Goal: Book appointment/travel/reservation

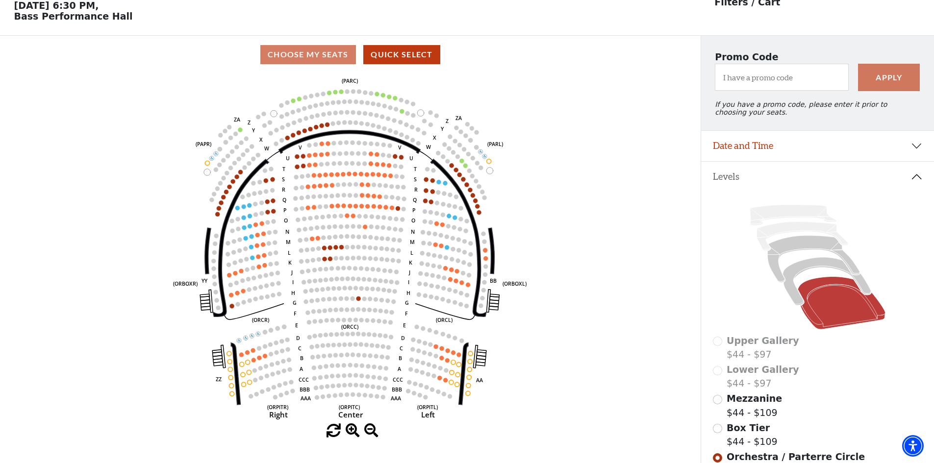
click at [91, 85] on icon "Left (ORPITL) Right (ORPITR) Center (ORPITC) ZZ AA YY BB ZA ZA (ORCL) (ORCR) (O…" at bounding box center [350, 249] width 631 height 351
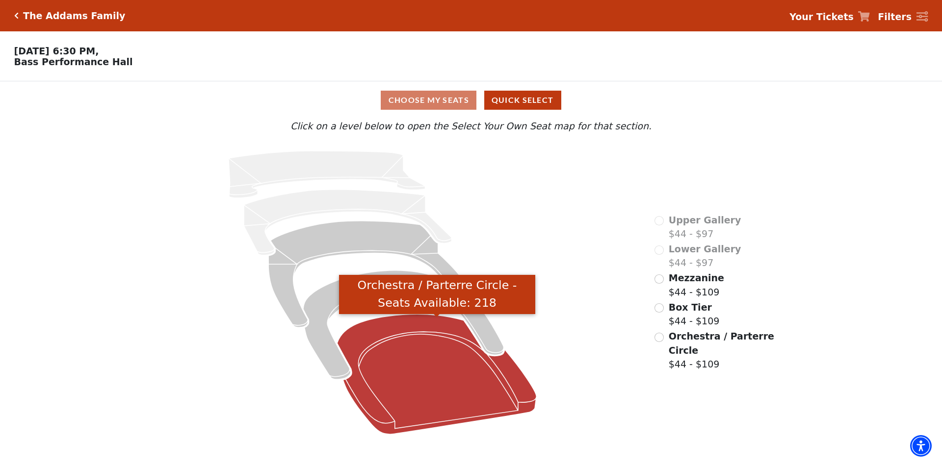
click at [432, 325] on icon "Orchestra / Parterre Circle - Seats Available: 218" at bounding box center [436, 374] width 199 height 120
click at [399, 322] on icon "Orchestra / Parterre Circle - Seats Available: 218" at bounding box center [436, 374] width 199 height 120
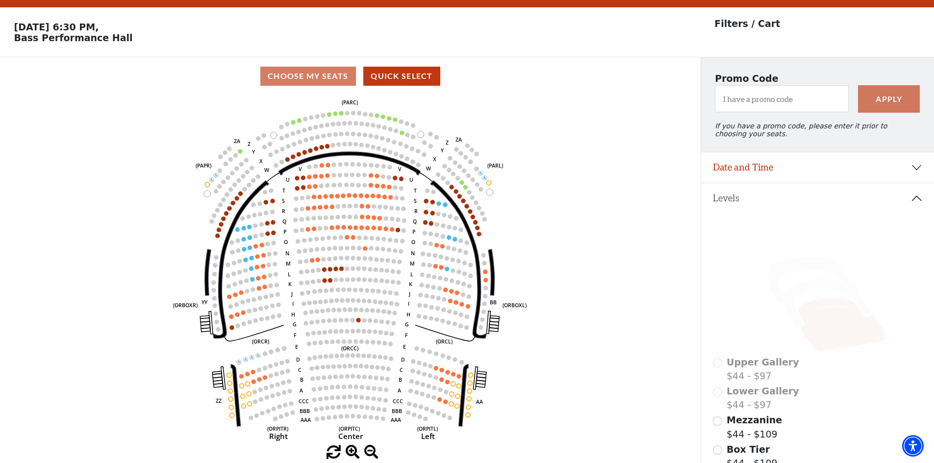
scroll to position [46, 0]
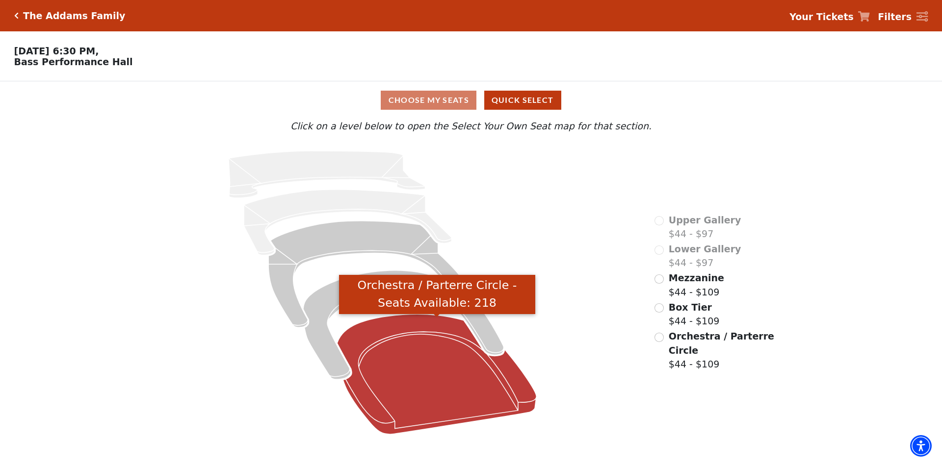
click at [405, 327] on icon "Orchestra / Parterre Circle - Seats Available: 218" at bounding box center [436, 374] width 199 height 120
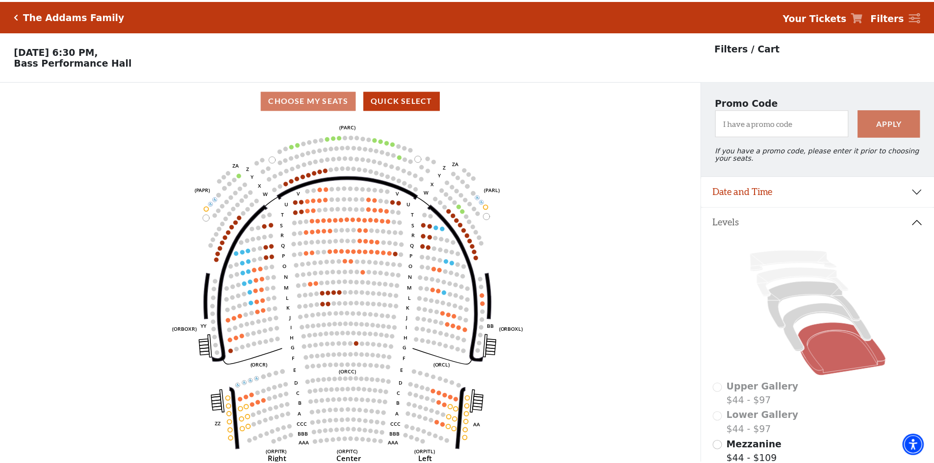
scroll to position [46, 0]
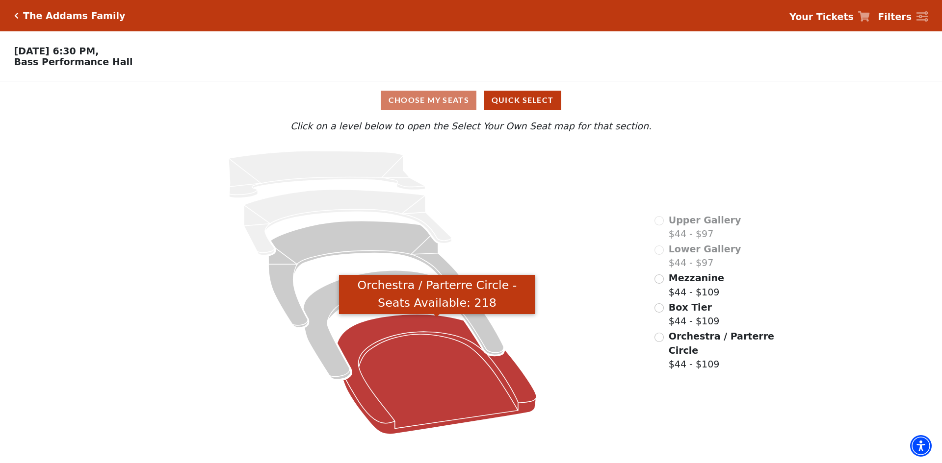
click at [411, 336] on icon "Orchestra / Parterre Circle - Seats Available: 218" at bounding box center [436, 374] width 199 height 120
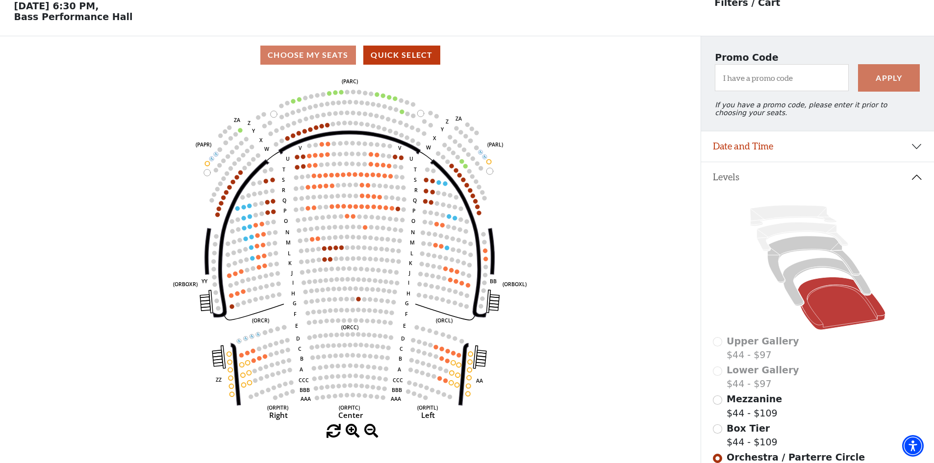
scroll to position [46, 0]
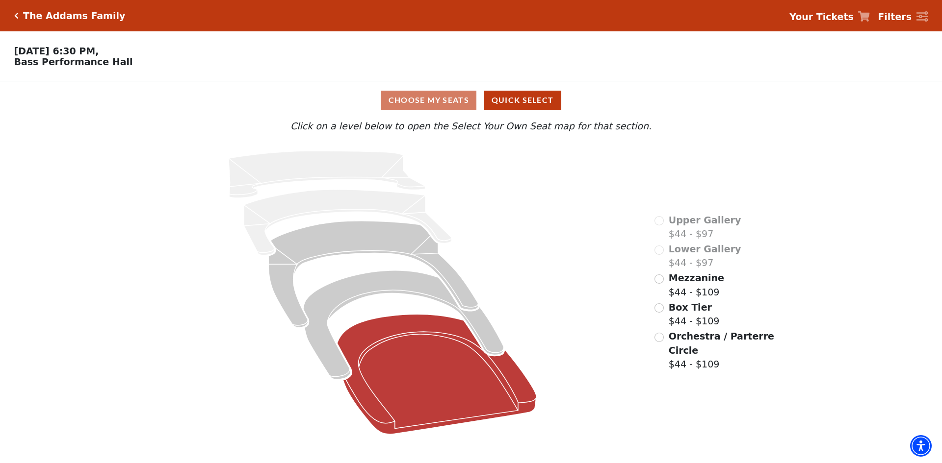
click at [433, 350] on icon at bounding box center [436, 374] width 199 height 120
click at [435, 348] on icon at bounding box center [436, 374] width 199 height 120
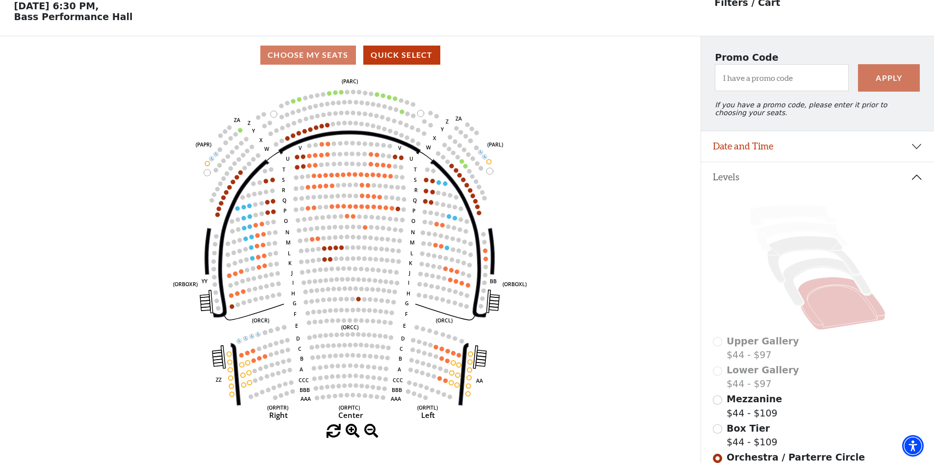
scroll to position [46, 0]
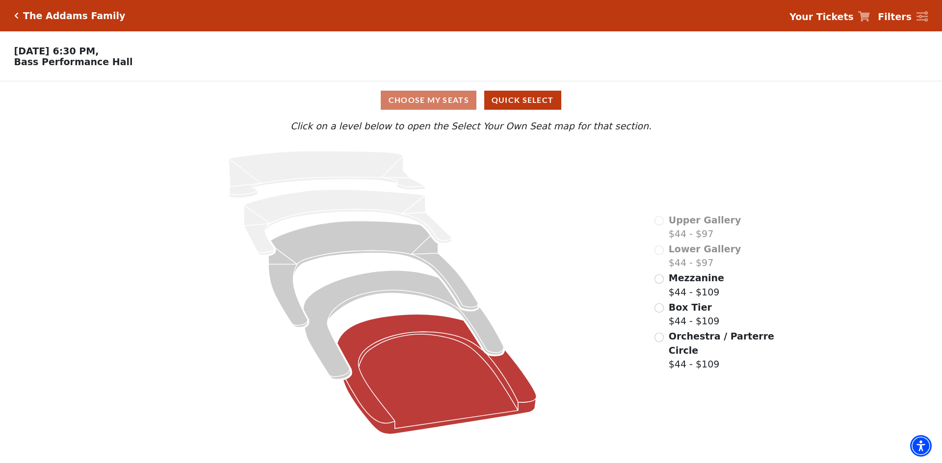
click at [417, 364] on icon at bounding box center [436, 374] width 199 height 120
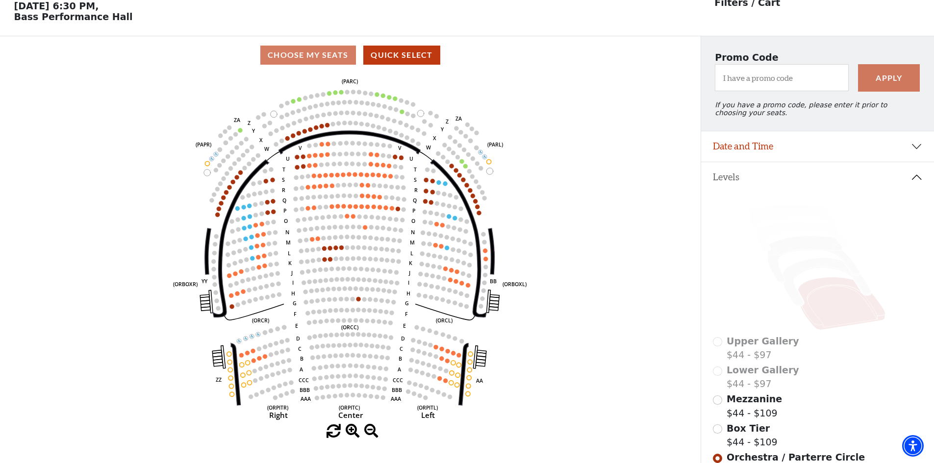
scroll to position [46, 0]
click at [137, 126] on icon "Left (ORPITL) Right (ORPITR) Center (ORPITC) ZZ AA YY BB ZA ZA (ORCL) (ORCR) (O…" at bounding box center [350, 249] width 631 height 351
